Goal: Information Seeking & Learning: Learn about a topic

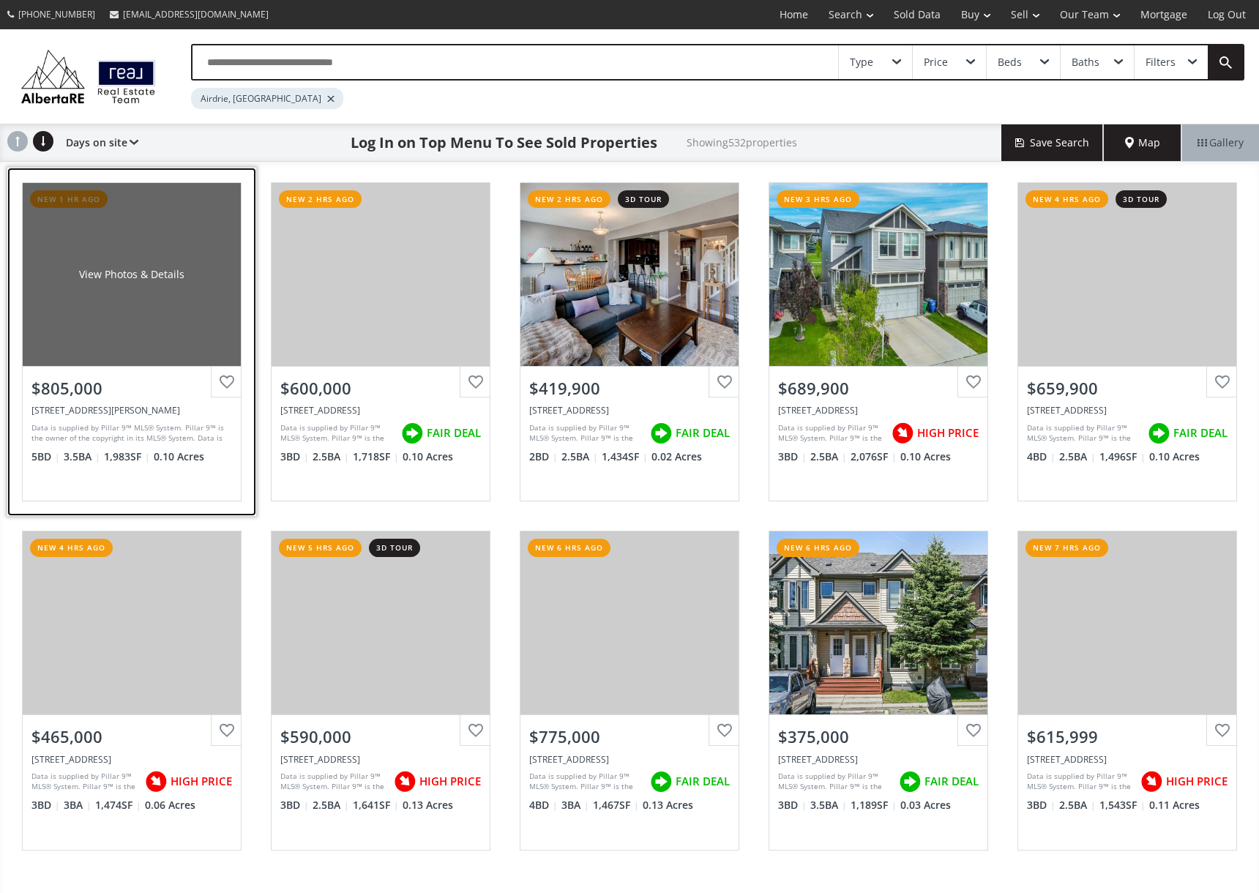
click at [105, 276] on div "View Photos & Details" at bounding box center [131, 274] width 105 height 15
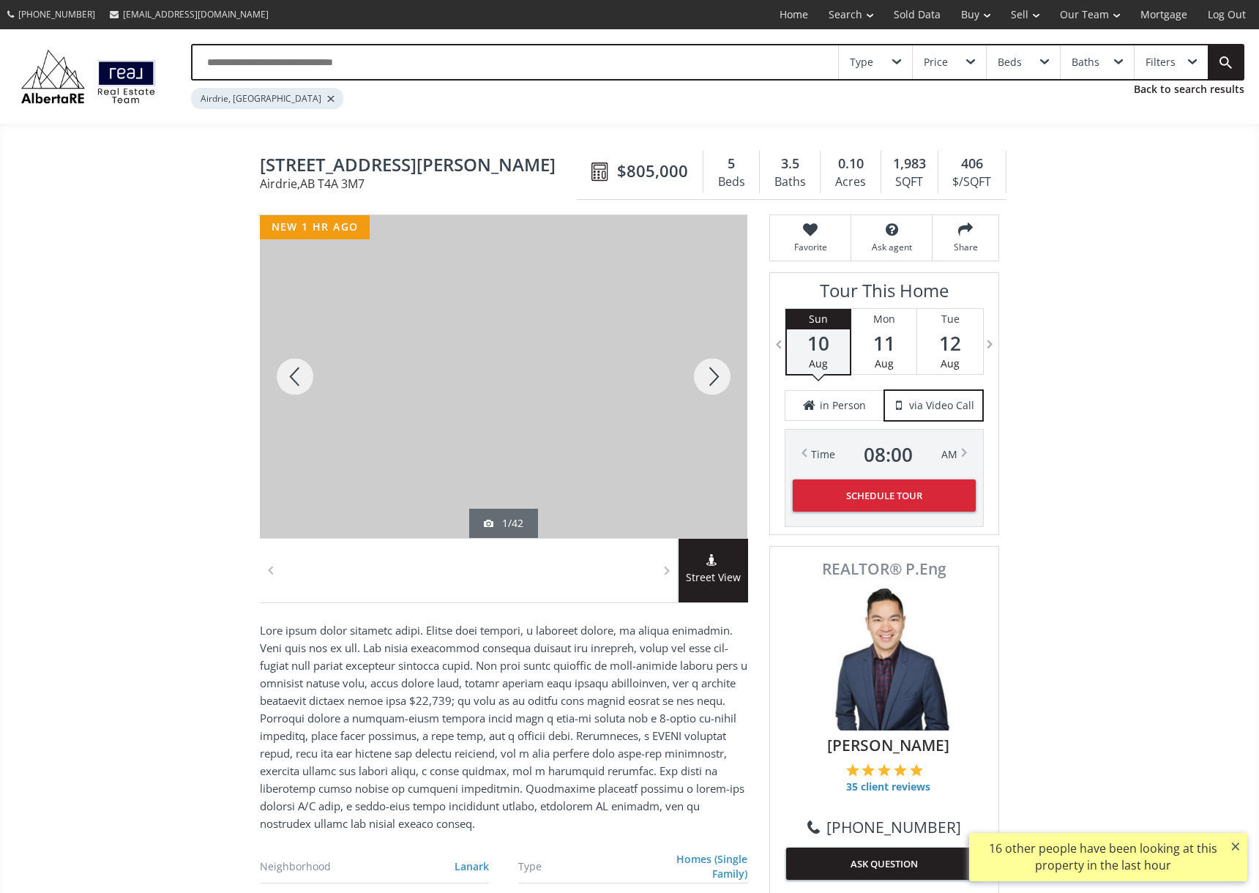
click at [703, 384] on div at bounding box center [712, 376] width 70 height 323
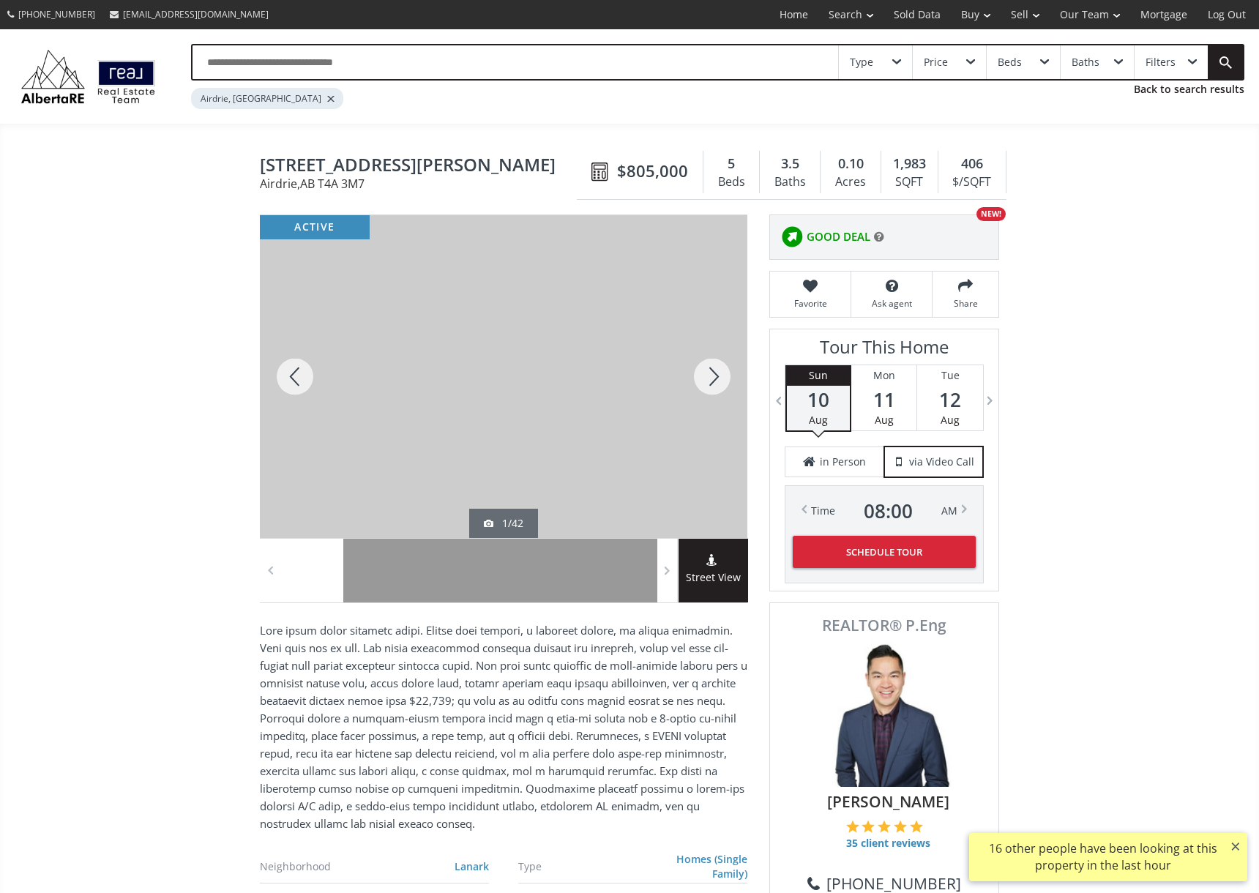
click at [703, 384] on div at bounding box center [712, 376] width 70 height 323
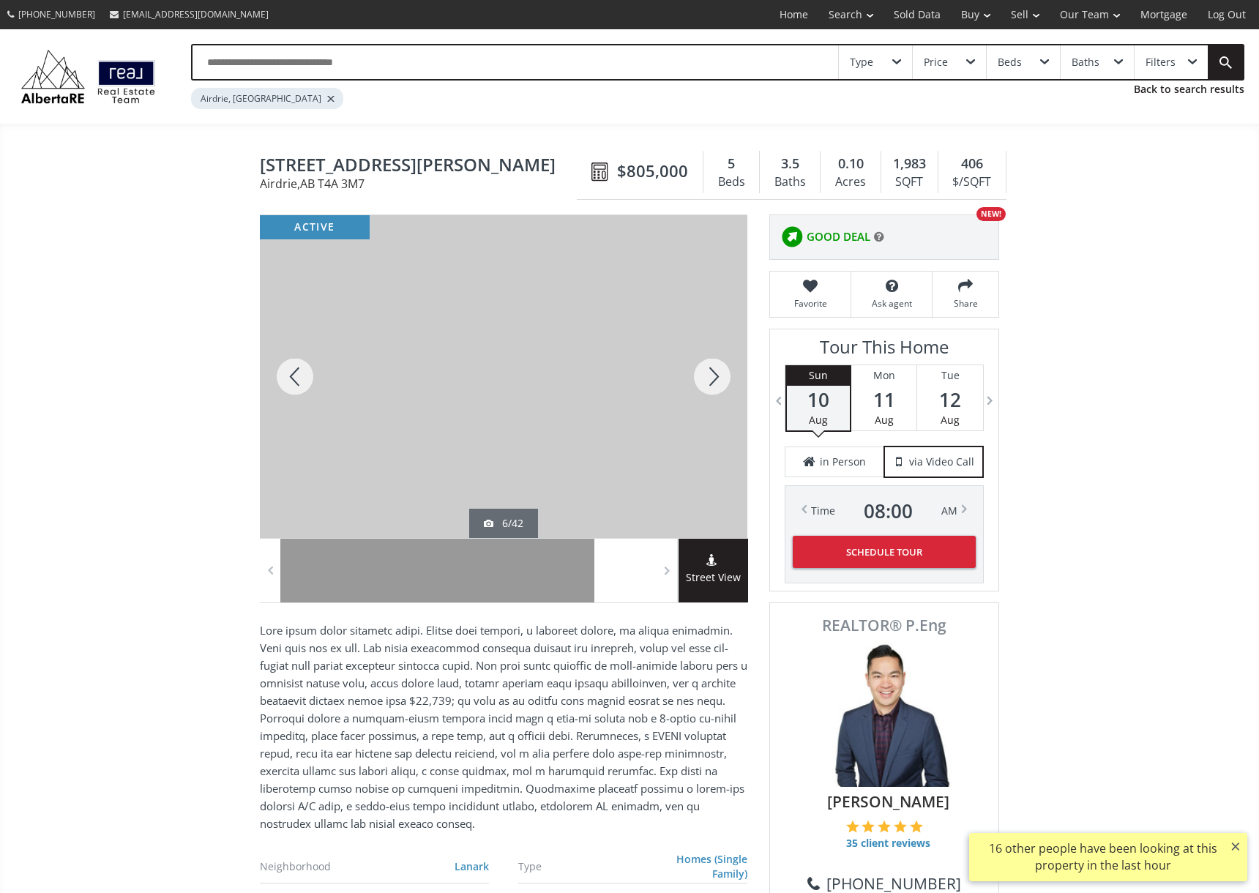
click at [703, 384] on div at bounding box center [712, 376] width 70 height 323
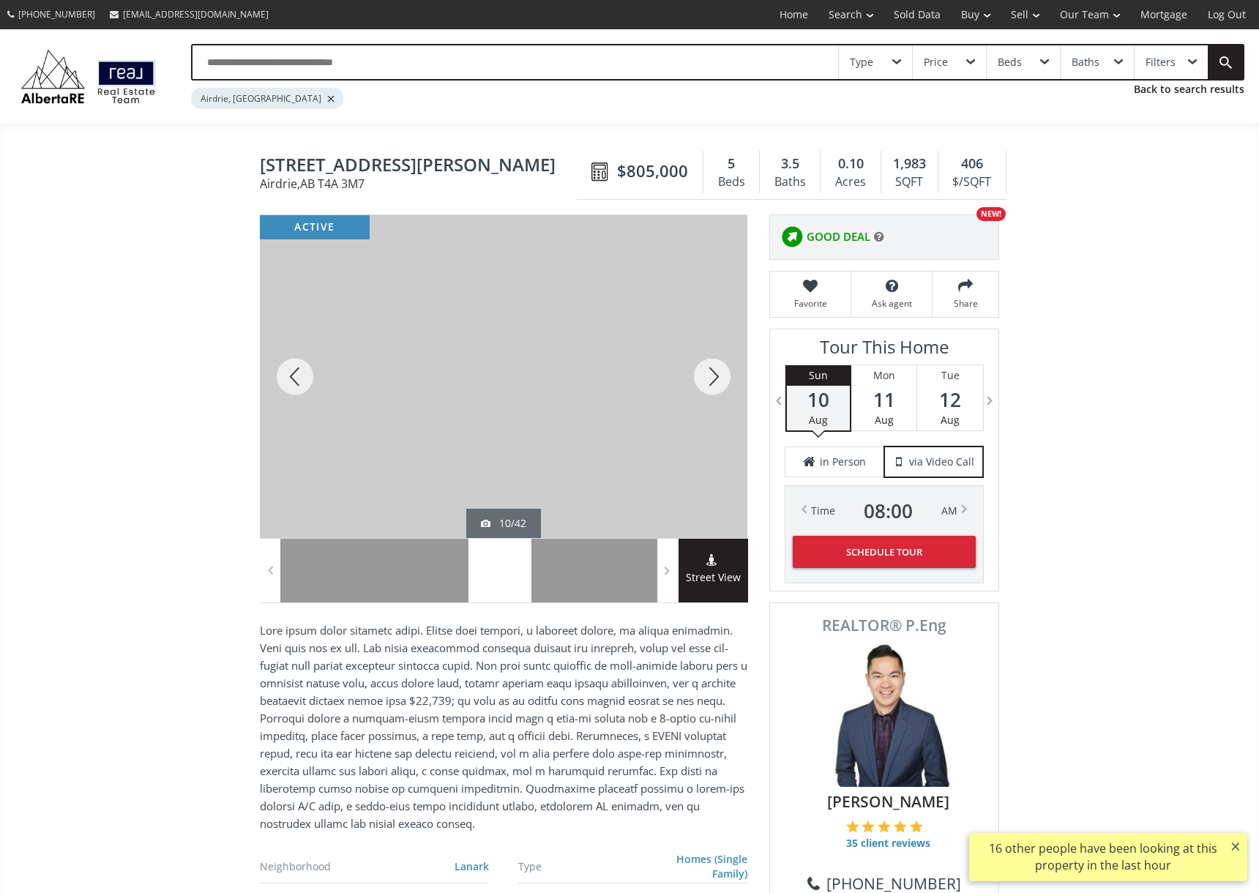
click at [703, 384] on div at bounding box center [712, 376] width 70 height 323
click at [702, 384] on div at bounding box center [712, 376] width 70 height 323
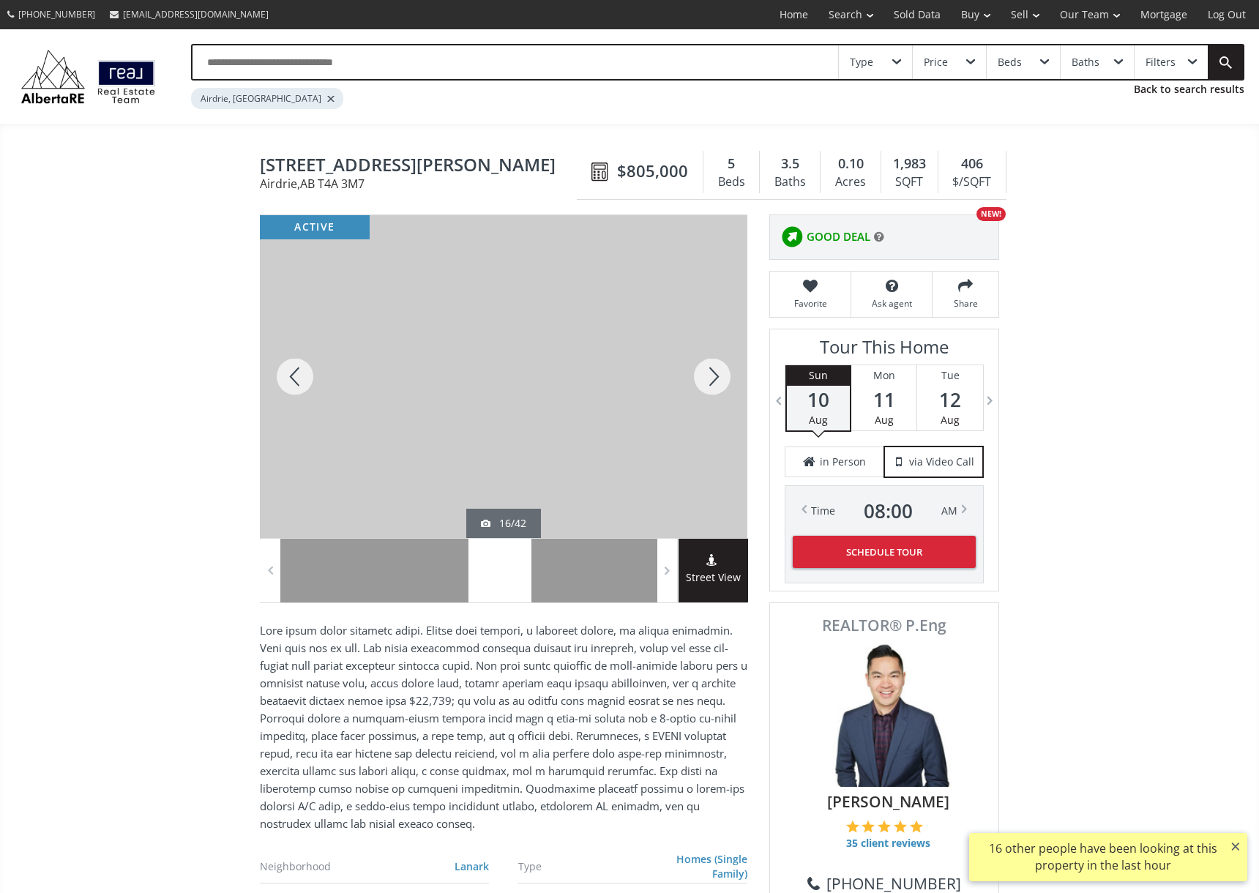
click at [702, 384] on div at bounding box center [712, 376] width 70 height 323
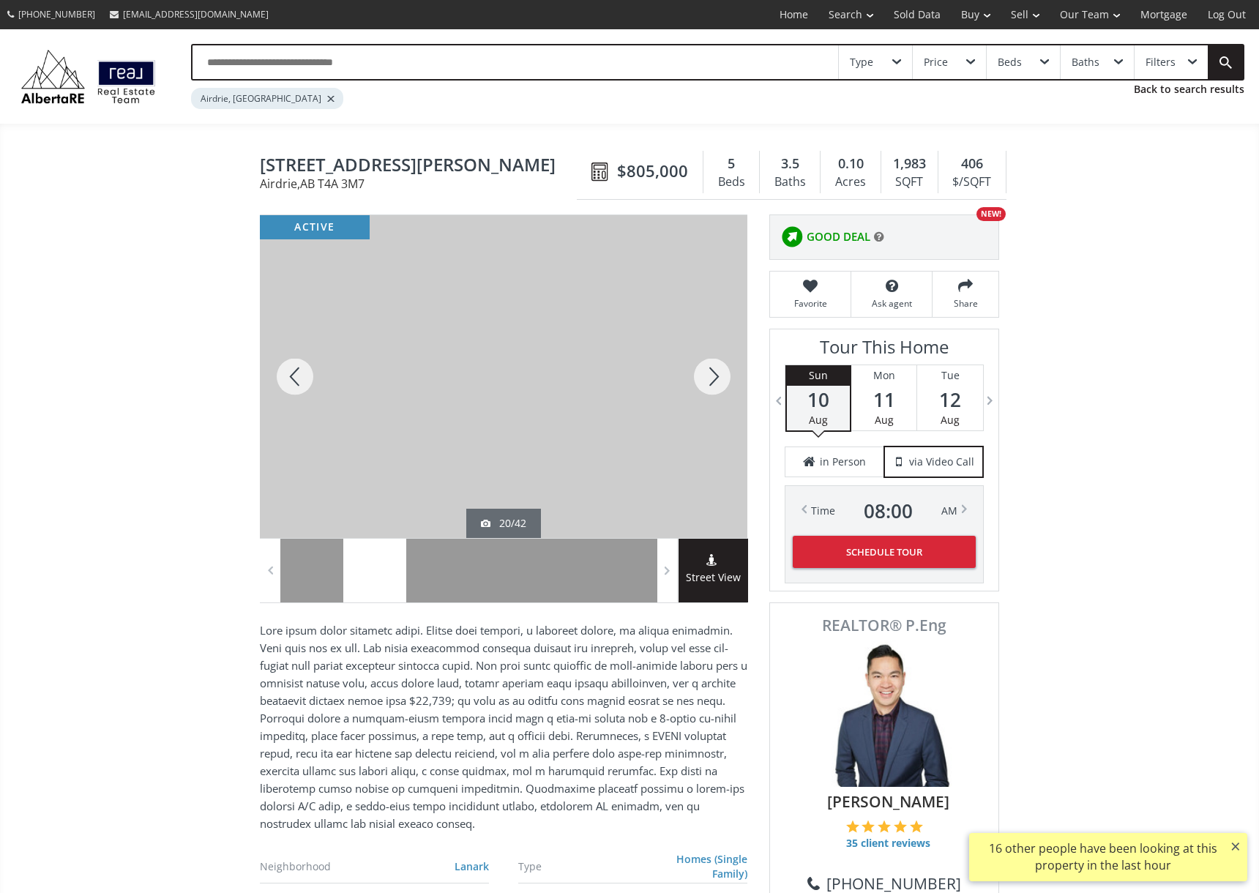
click at [702, 384] on div at bounding box center [712, 376] width 70 height 323
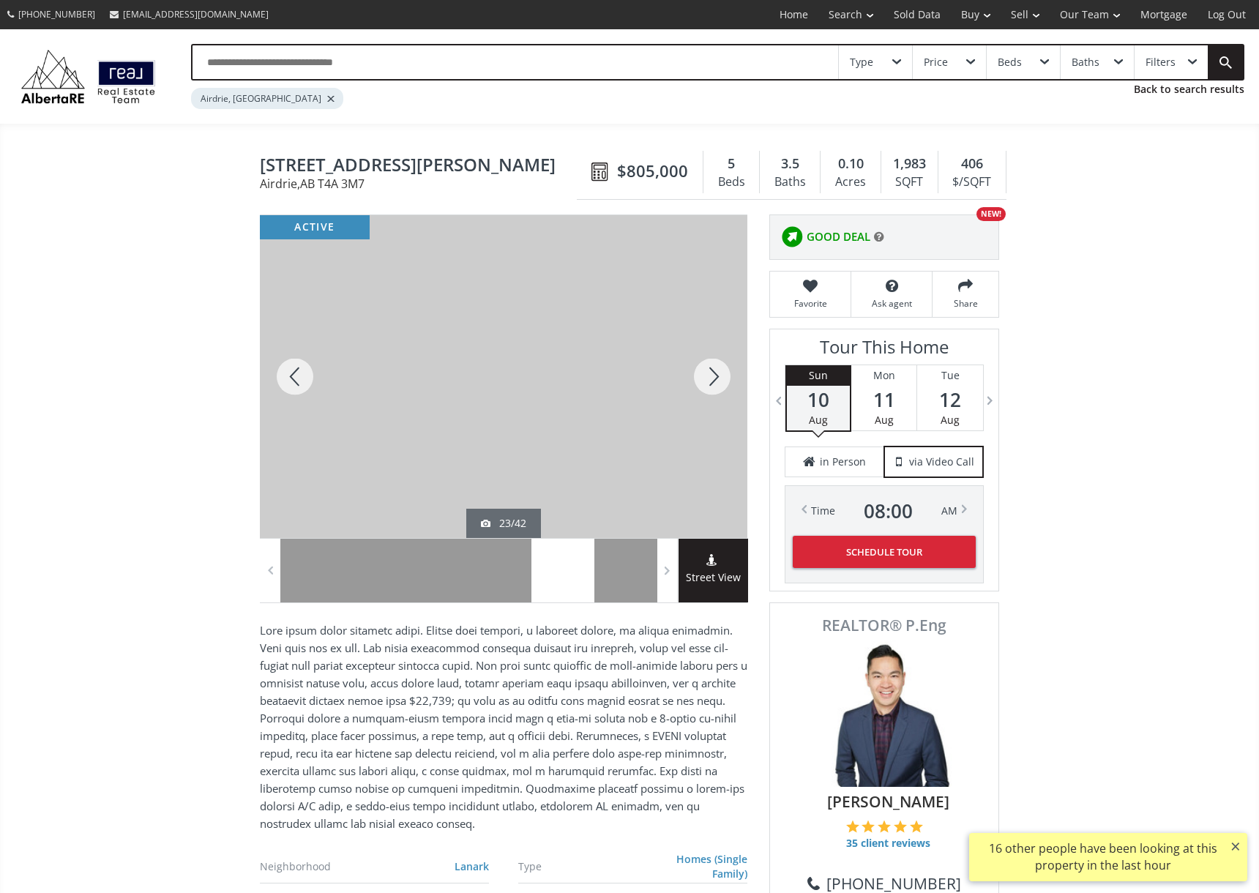
click at [702, 384] on div at bounding box center [712, 376] width 70 height 323
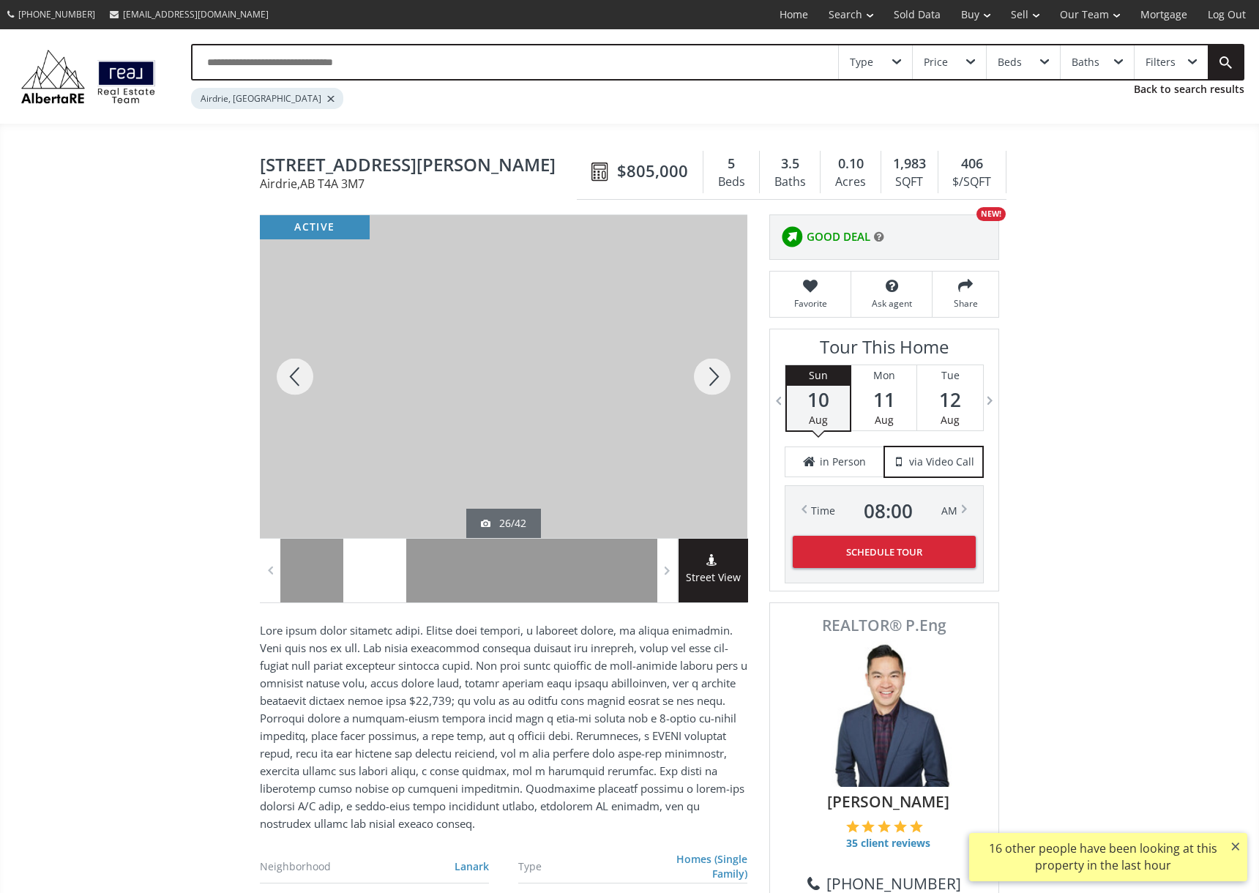
click at [702, 384] on div at bounding box center [712, 376] width 70 height 323
click at [701, 384] on div at bounding box center [712, 376] width 70 height 323
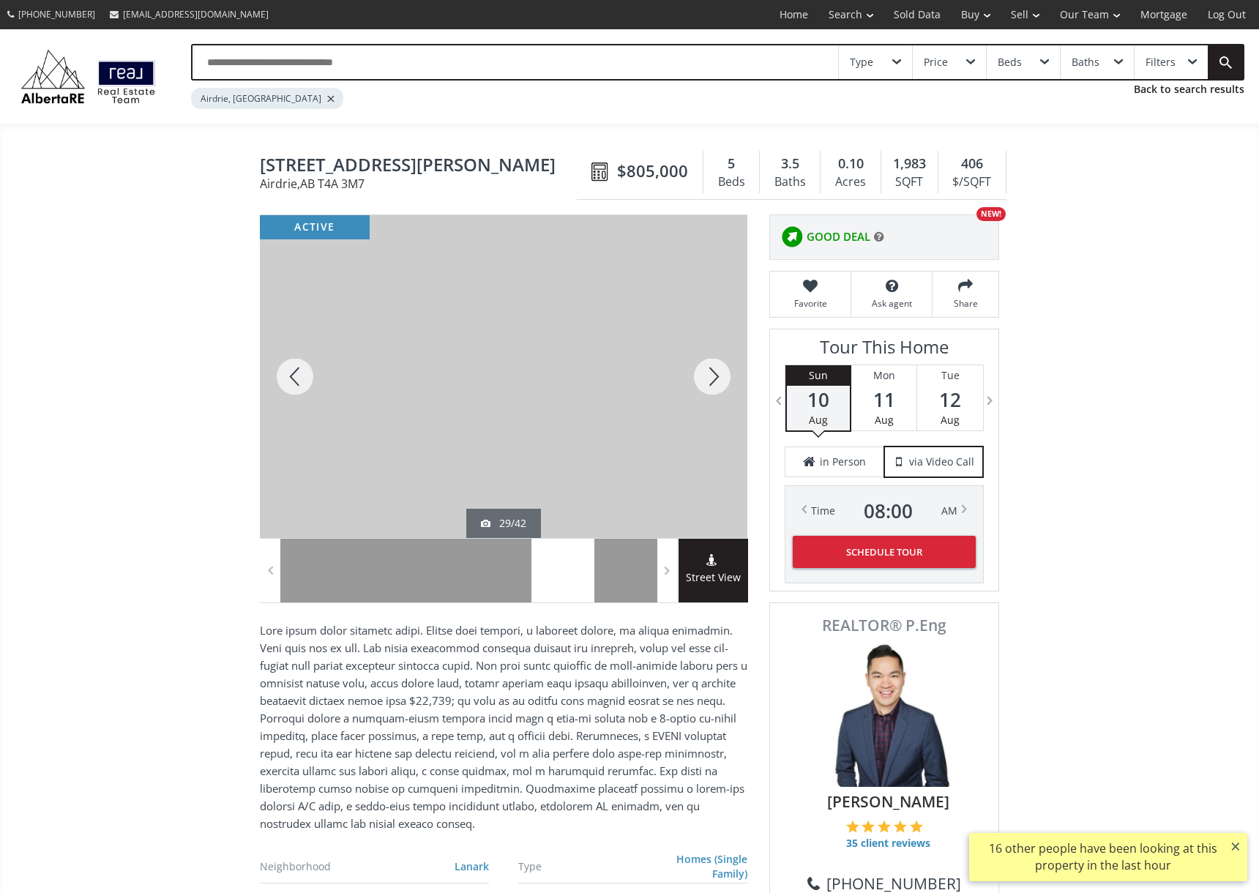
click at [701, 384] on div at bounding box center [712, 376] width 70 height 323
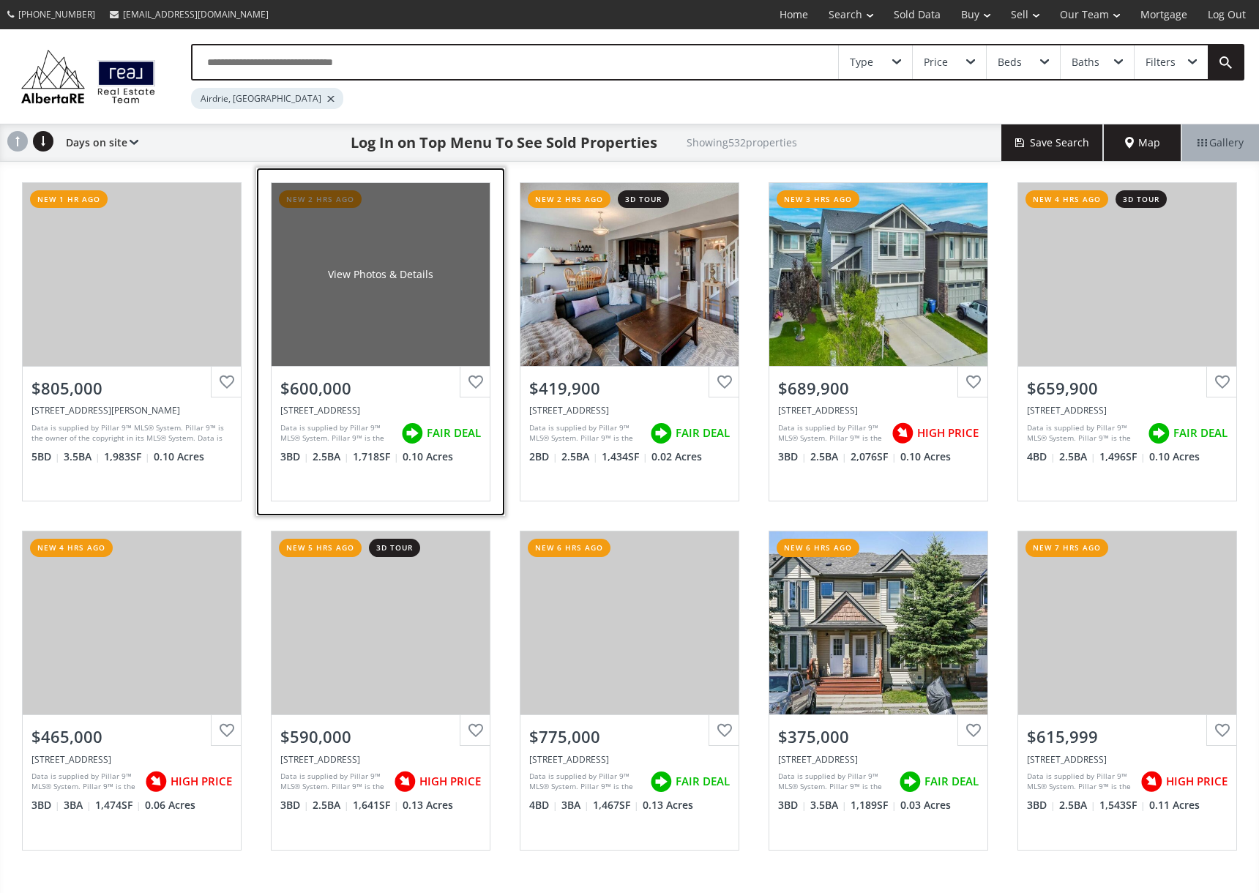
click at [454, 243] on div "View Photos & Details" at bounding box center [381, 274] width 218 height 183
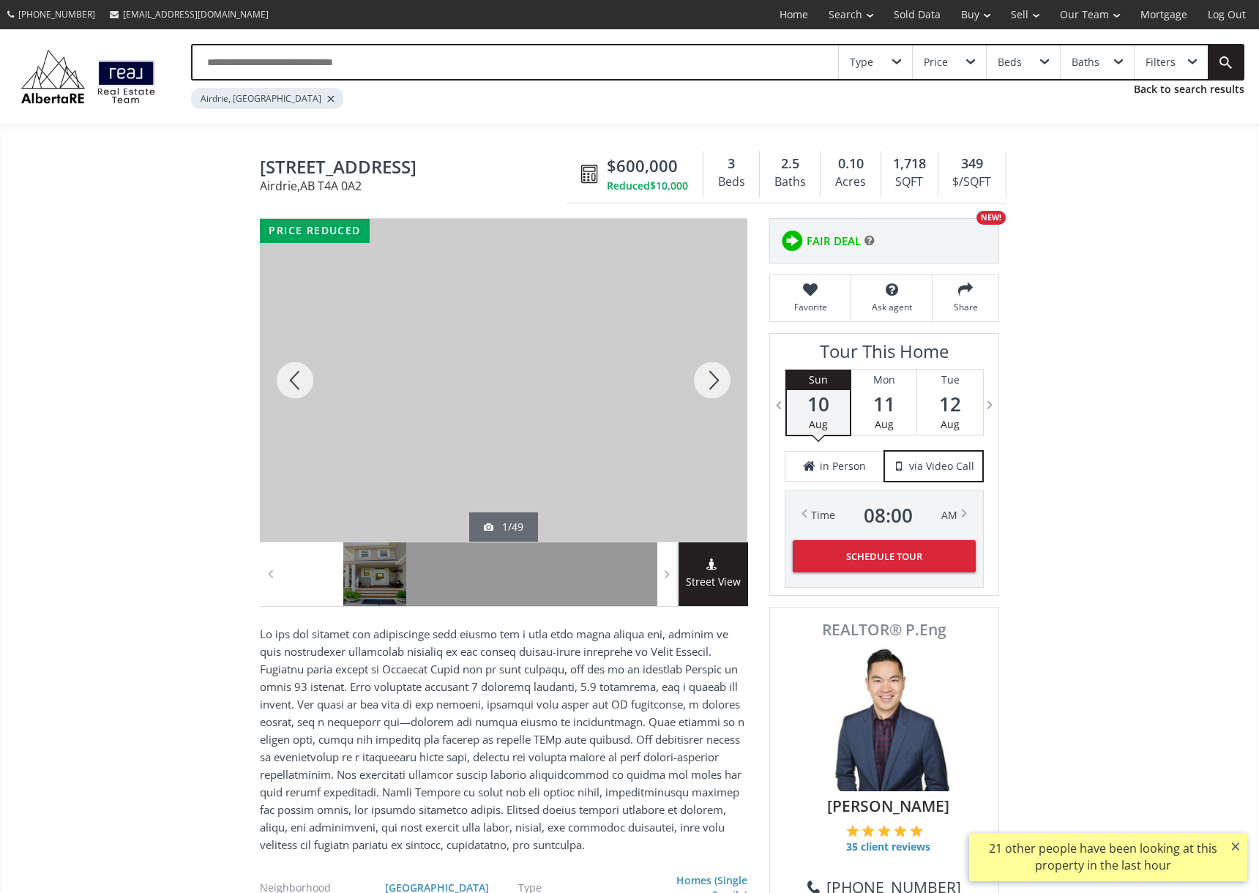
click at [701, 372] on div at bounding box center [712, 380] width 70 height 323
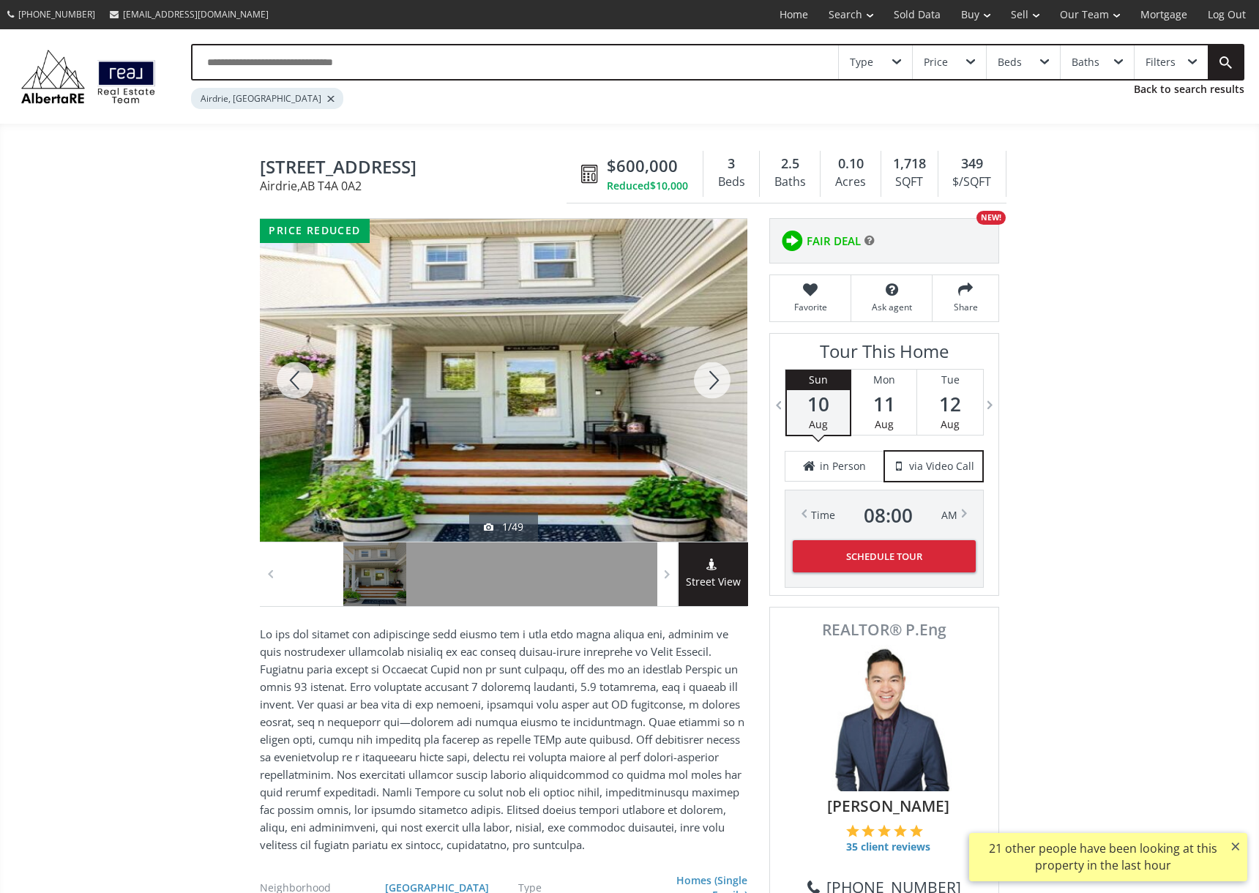
click at [702, 372] on div at bounding box center [712, 380] width 70 height 323
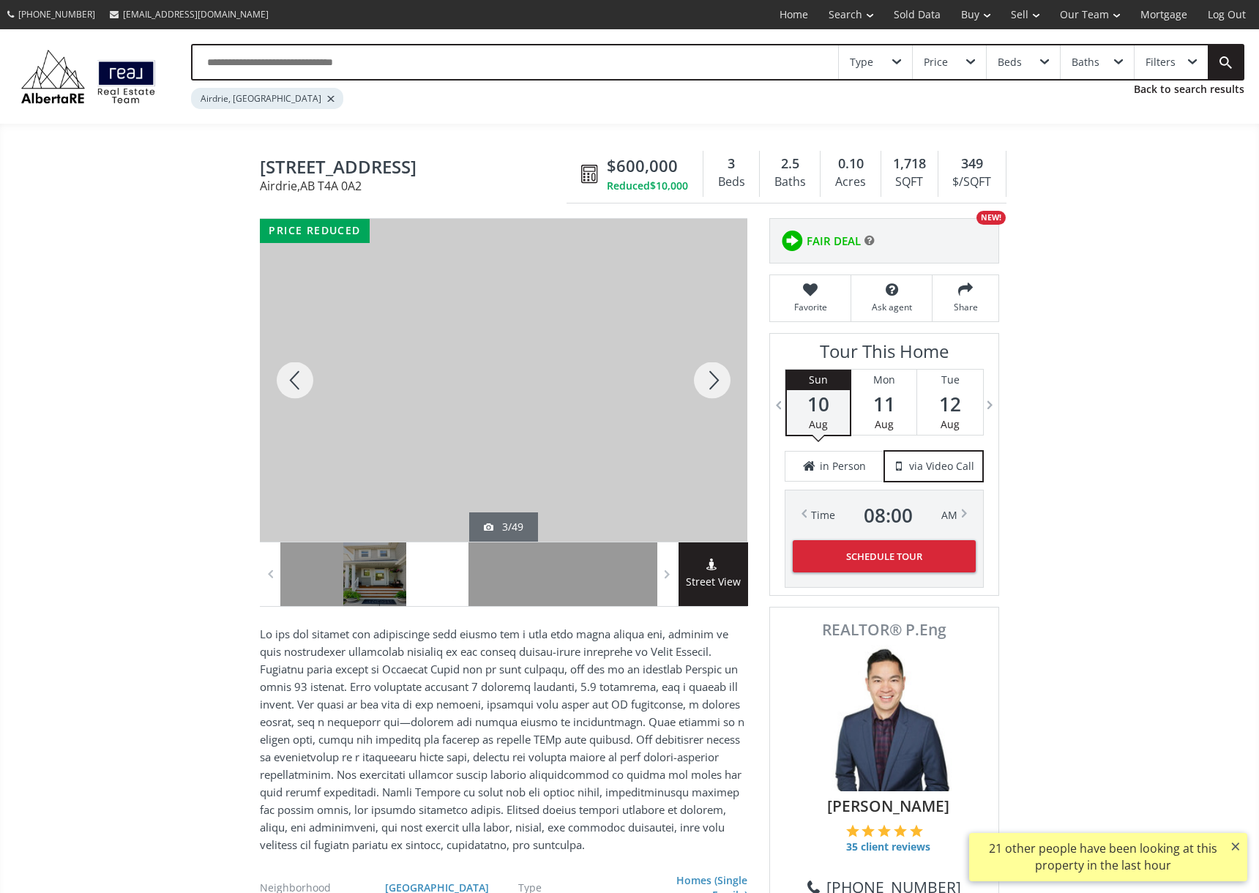
click at [702, 372] on div at bounding box center [712, 380] width 70 height 323
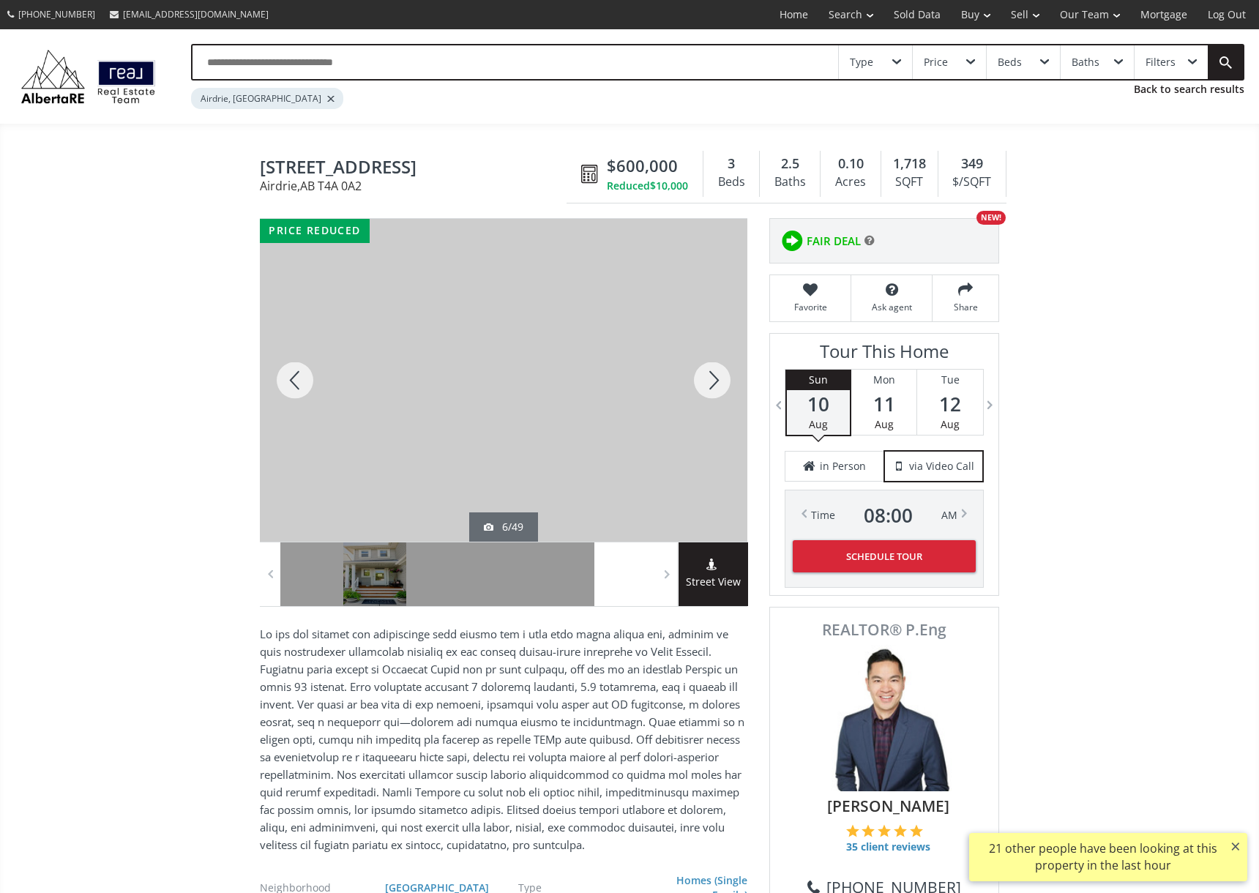
click at [702, 372] on div at bounding box center [712, 380] width 70 height 323
